Goal: Check status: Check status

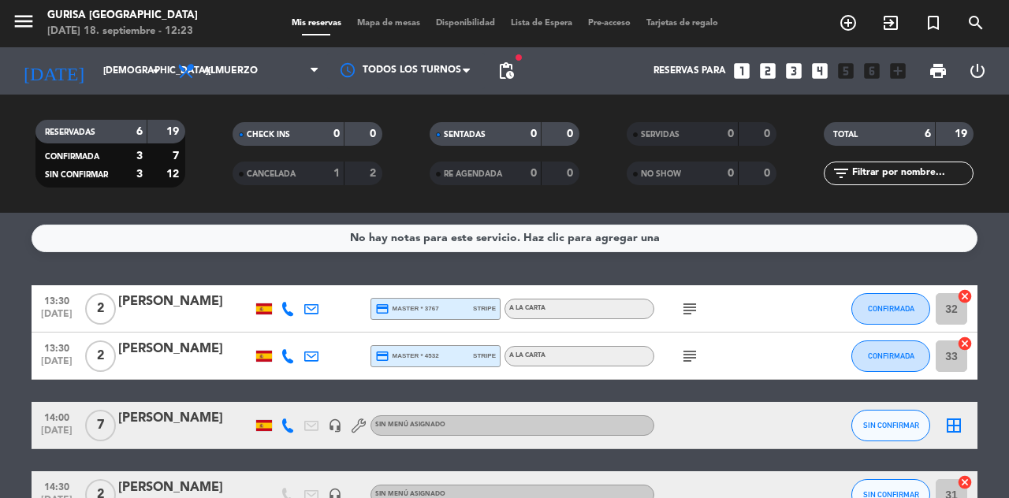
click at [285, 313] on icon at bounding box center [288, 309] width 14 height 14
click at [324, 286] on span at bounding box center [330, 283] width 13 height 13
click at [287, 361] on icon at bounding box center [288, 356] width 14 height 14
click at [324, 334] on span at bounding box center [330, 330] width 13 height 13
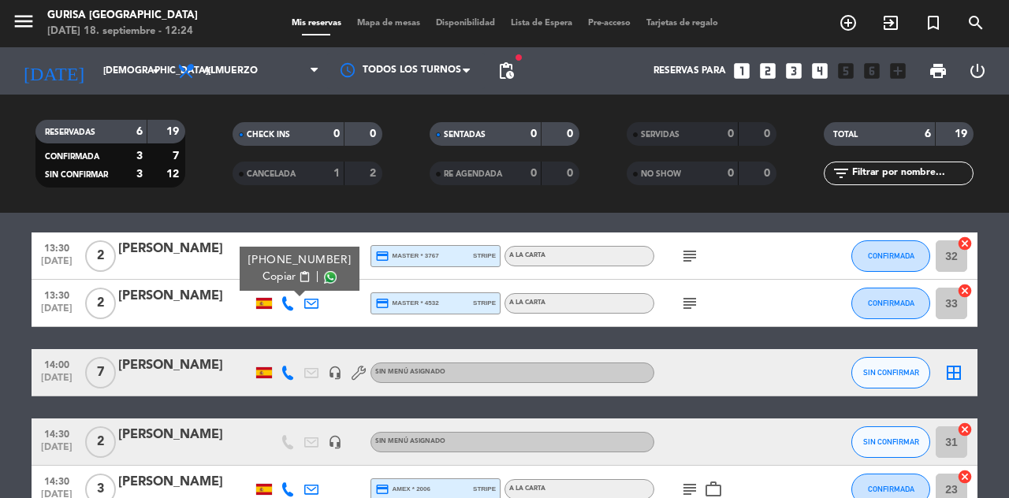
scroll to position [56, 0]
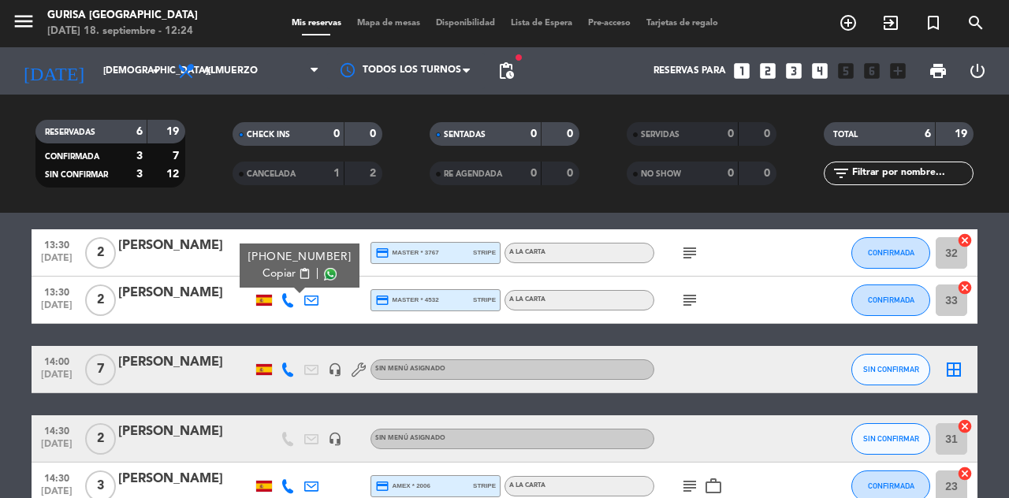
click at [287, 372] on icon at bounding box center [288, 370] width 14 height 14
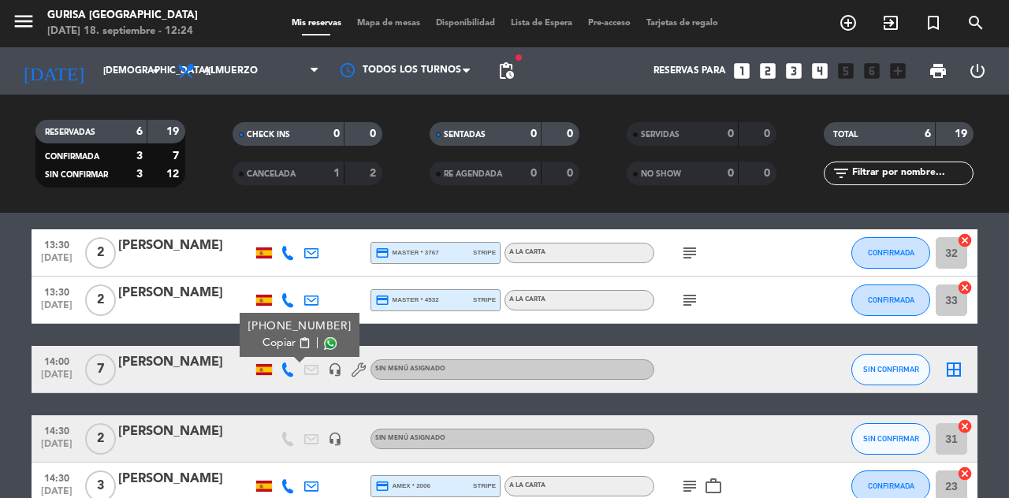
click at [324, 345] on span at bounding box center [330, 343] width 13 height 13
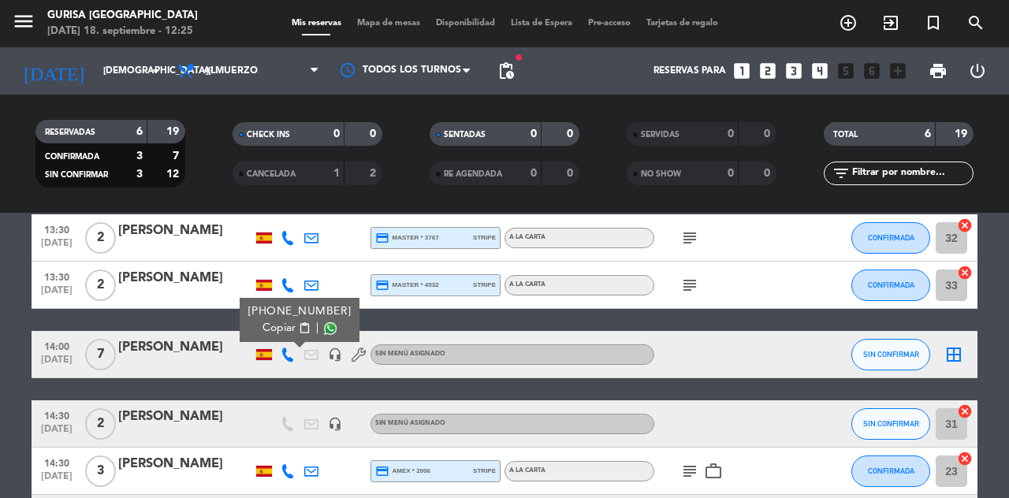
scroll to position [67, 0]
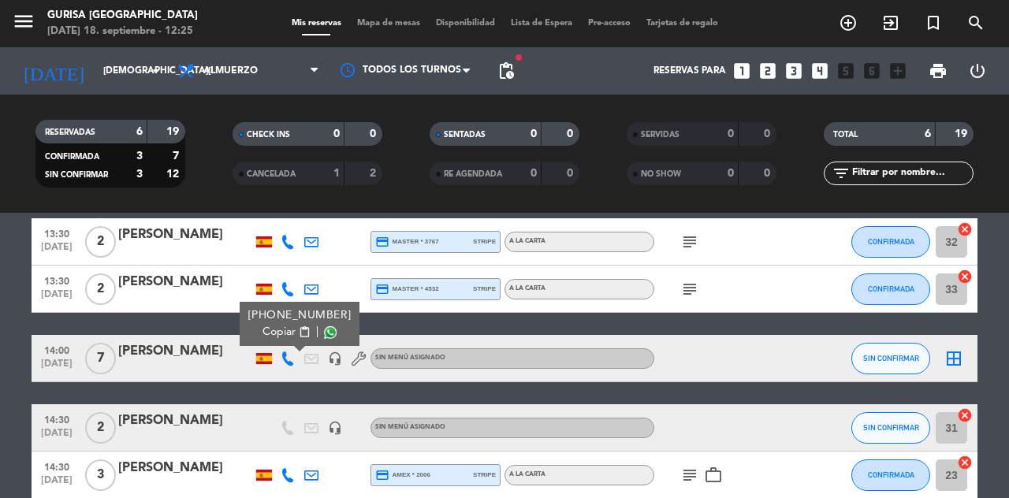
click at [282, 468] on icon at bounding box center [288, 475] width 14 height 14
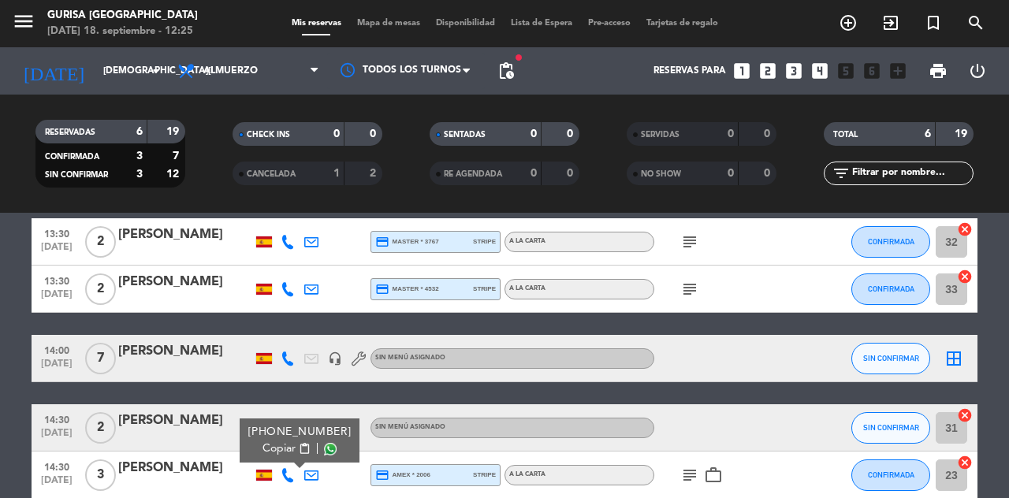
click at [324, 443] on span at bounding box center [330, 449] width 13 height 13
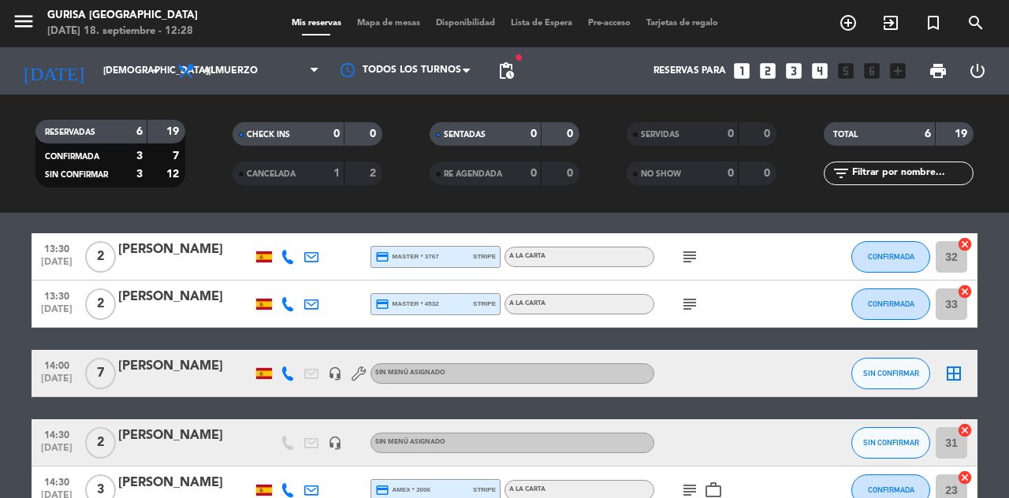
scroll to position [54, 0]
